Goal: Information Seeking & Learning: Learn about a topic

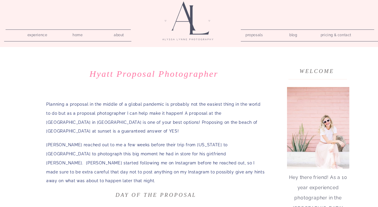
click at [184, 109] on p "Planning a proposal in the middle of a global pandemic is probably not the easi…" at bounding box center [155, 118] width 219 height 36
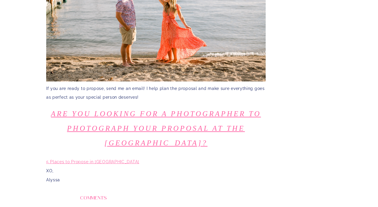
scroll to position [1931, 0]
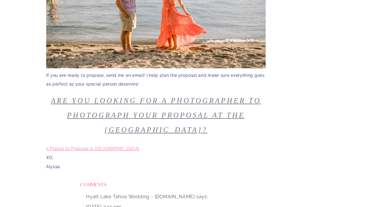
click at [168, 97] on link "Are you looking for a photographer to photograph your proposal at the Hyatt?" at bounding box center [156, 115] width 210 height 37
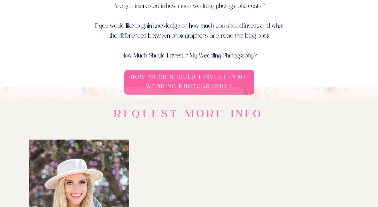
scroll to position [19, 0]
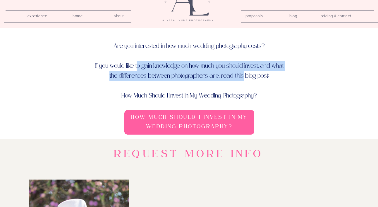
drag, startPoint x: 138, startPoint y: 63, endPoint x: 243, endPoint y: 75, distance: 105.1
click at [243, 75] on p "Are you interested in how much wedding photography costs? If you would like to …" at bounding box center [189, 64] width 190 height 47
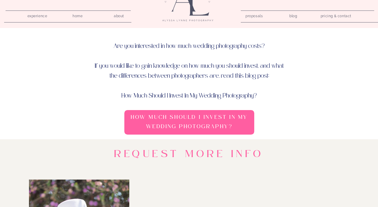
click at [203, 127] on h3 "How Much Should I Invest In My Wedding Photography?" at bounding box center [189, 123] width 126 height 20
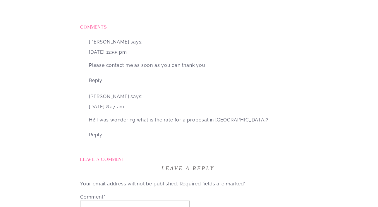
scroll to position [1640, 0]
